Goal: Task Accomplishment & Management: Manage account settings

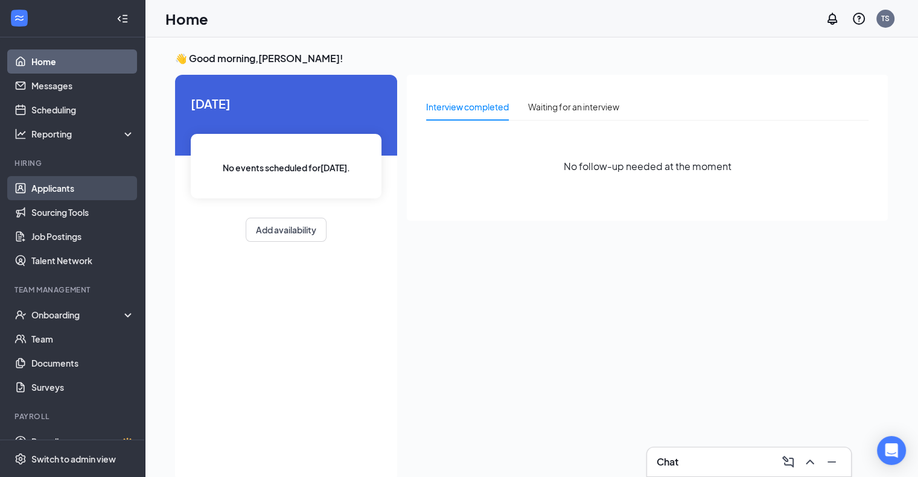
click at [45, 192] on link "Applicants" at bounding box center [82, 188] width 103 height 24
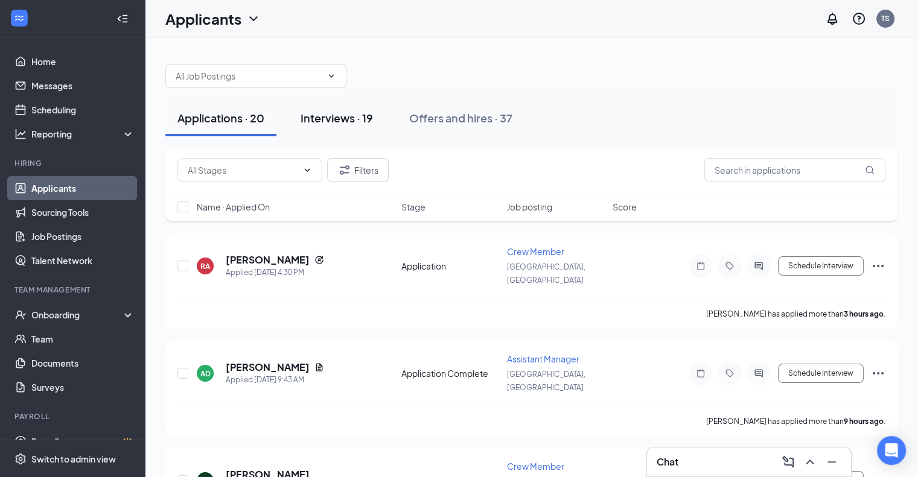
click at [363, 120] on div "Interviews · 19" at bounding box center [336, 117] width 72 height 15
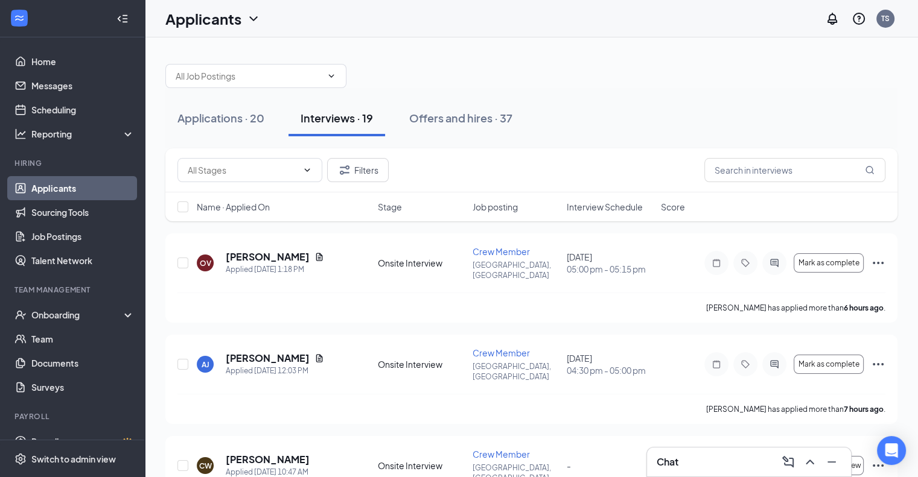
click at [614, 206] on span "Interview Schedule" at bounding box center [605, 207] width 76 height 12
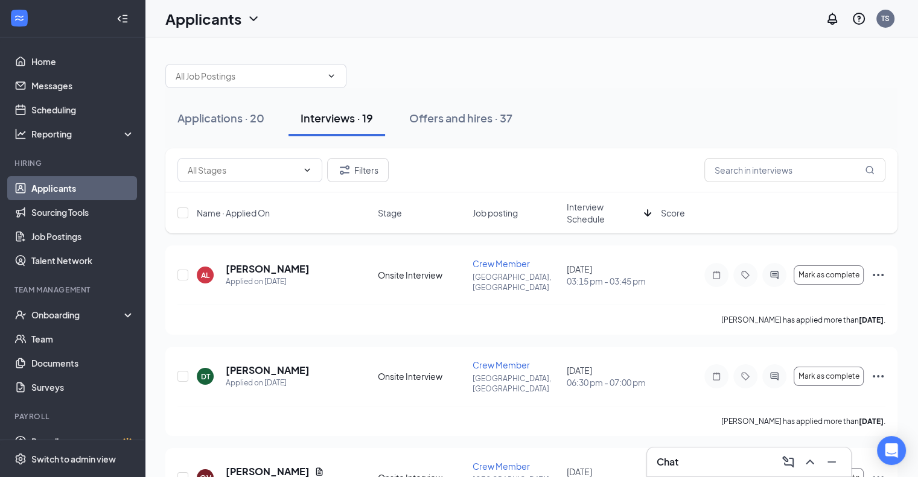
click at [579, 220] on span "Interview Schedule" at bounding box center [603, 213] width 72 height 24
click at [772, 271] on icon "ActiveChat" at bounding box center [774, 275] width 8 height 8
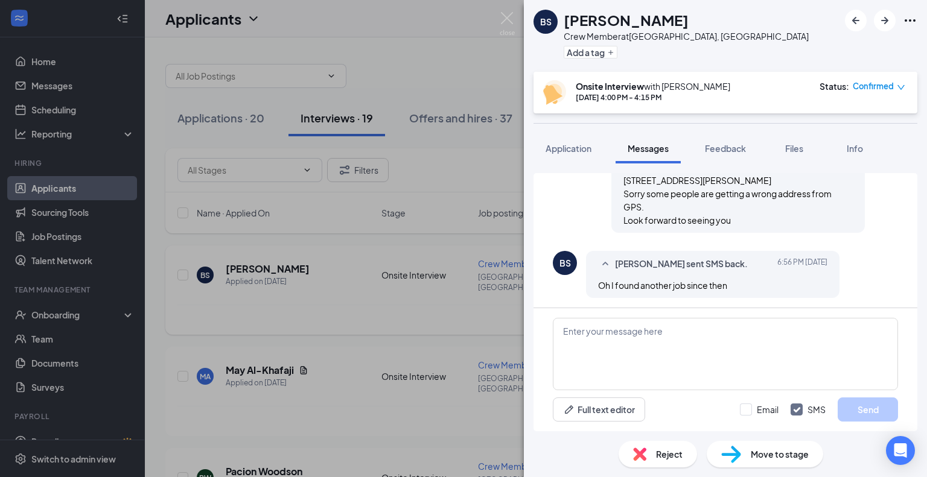
scroll to position [498, 0]
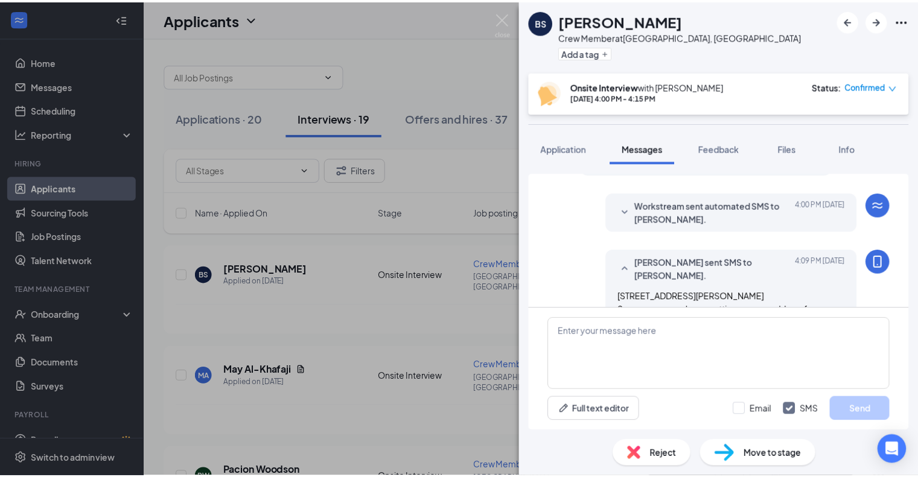
scroll to position [263, 0]
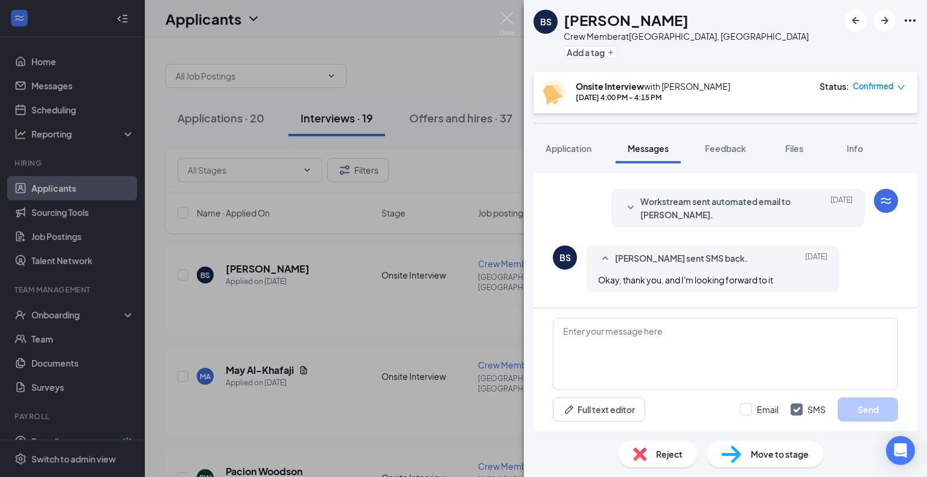
click at [472, 180] on div "BS Brian Sherry Crew Member at New Albany, OH Add a tag Onsite Interview with T…" at bounding box center [463, 238] width 927 height 477
click at [473, 180] on div "BS Brian Sherry Crew Member at New Albany, OH Add a tag Onsite Interview with T…" at bounding box center [463, 238] width 927 height 477
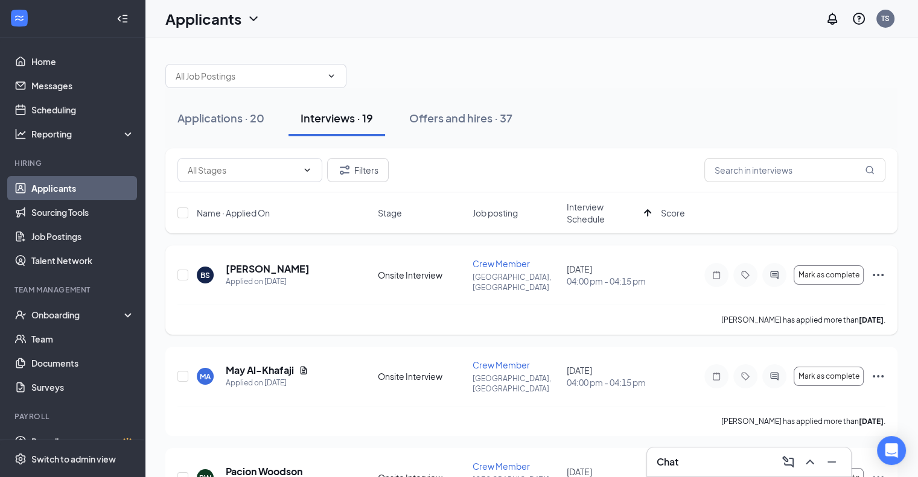
click at [874, 274] on icon "Ellipses" at bounding box center [878, 275] width 11 height 2
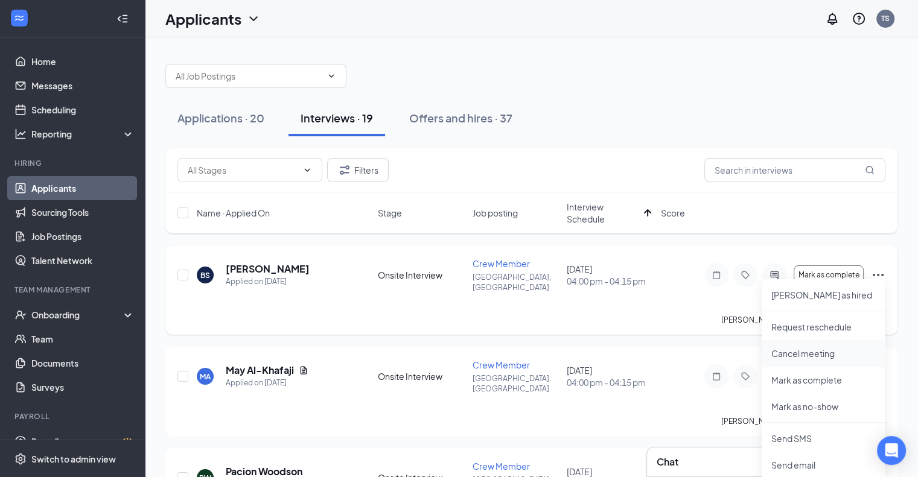
click at [815, 357] on p "Cancel meeting" at bounding box center [823, 354] width 104 height 12
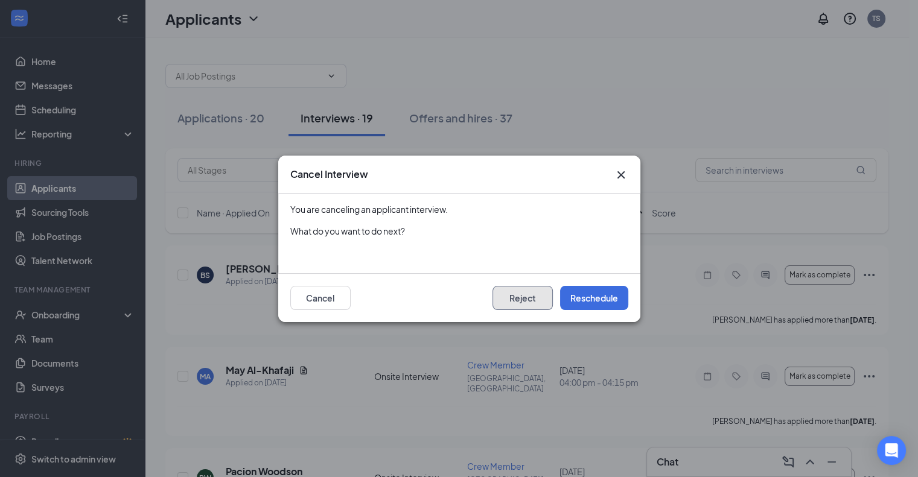
click at [529, 296] on button "Reject" at bounding box center [522, 298] width 60 height 24
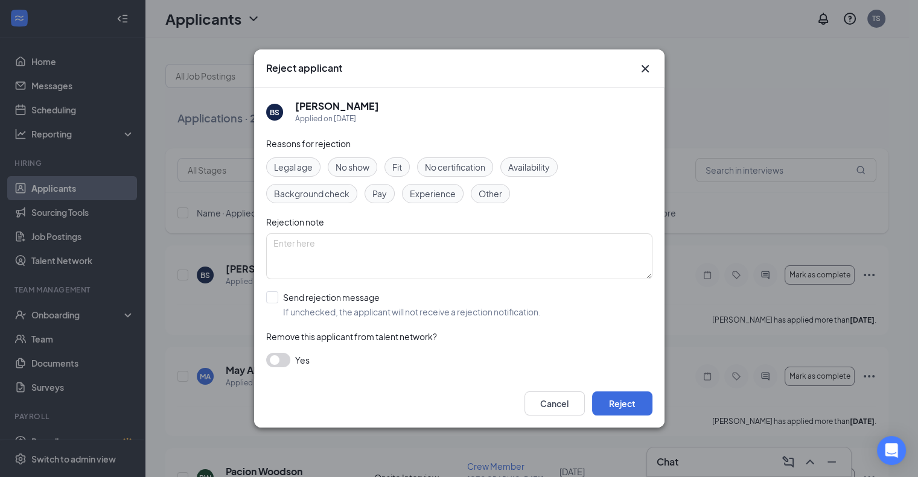
click at [500, 192] on span "Other" at bounding box center [490, 193] width 24 height 13
click at [605, 395] on button "Reject" at bounding box center [622, 404] width 60 height 24
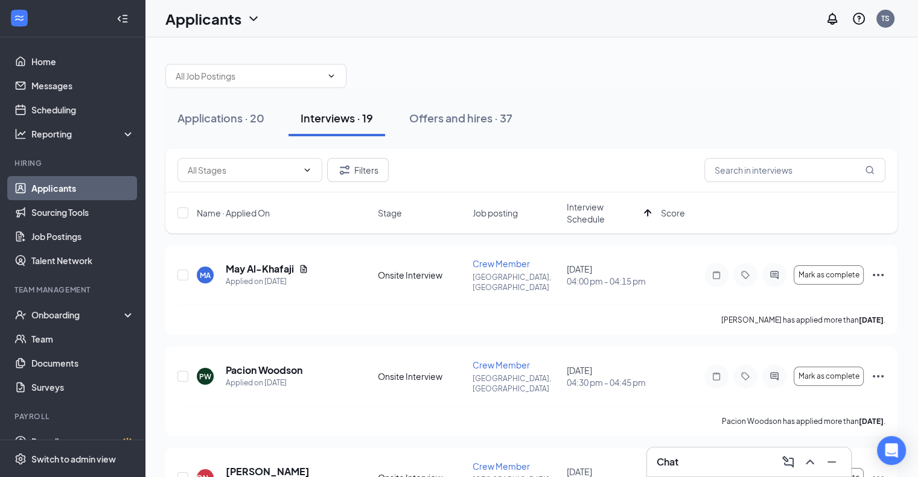
scroll to position [418, 0]
